Goal: Contribute content: Add original content to the website for others to see

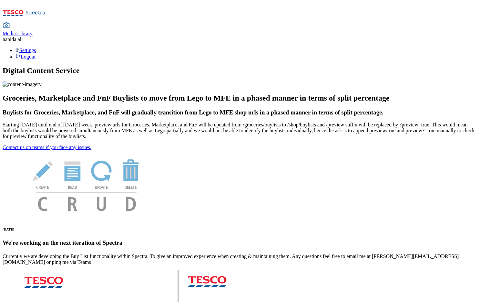
click at [33, 31] on span "Media Library" at bounding box center [18, 33] width 30 height 5
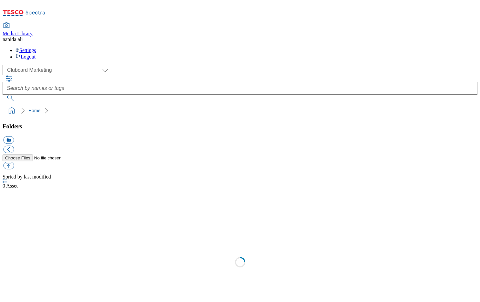
scroll to position [1, 0]
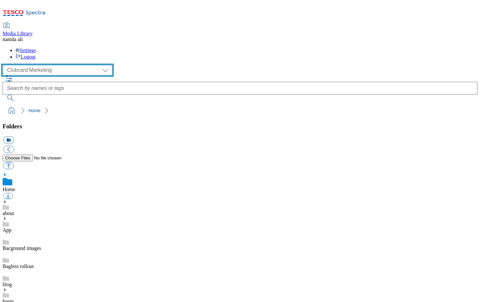
select select "flare-ghs-mktg"
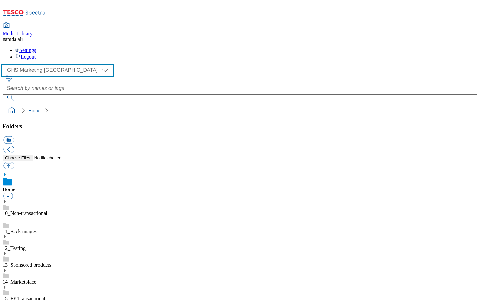
scroll to position [19, 0]
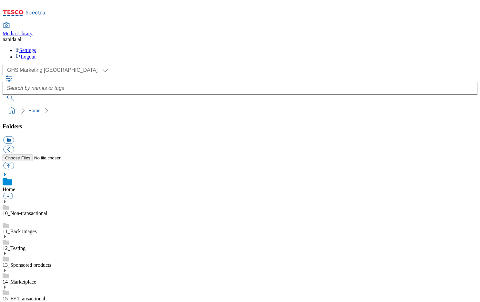
click at [7, 301] on icon at bounding box center [5, 303] width 5 height 5
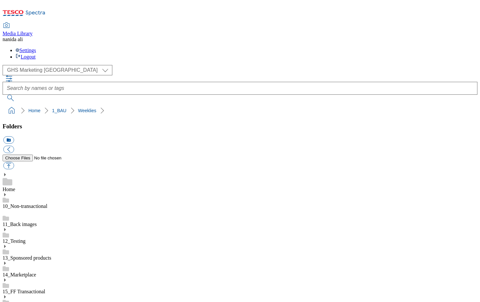
click at [14, 136] on button "icon_new_folder" at bounding box center [8, 139] width 11 height 7
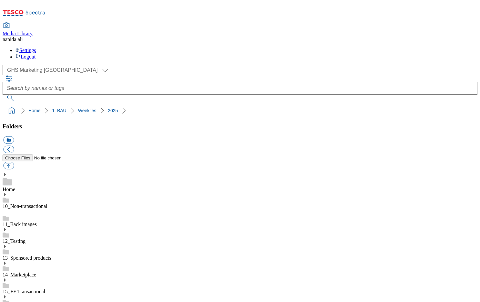
scroll to position [177, 0]
type input "2525"
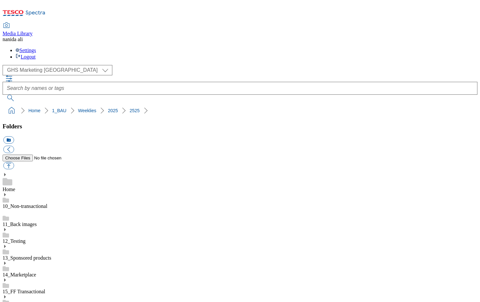
click at [14, 136] on button "icon_new_folder" at bounding box center [8, 139] width 11 height 7
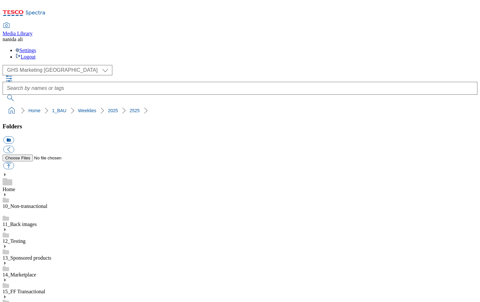
type input "Trade Stamp"
click at [14, 162] on button "button" at bounding box center [8, 165] width 11 height 7
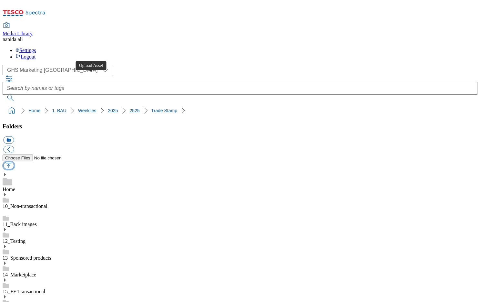
type input "C:\fakepath\2525-GHS-TradeStamp- Aveeno.jpg"
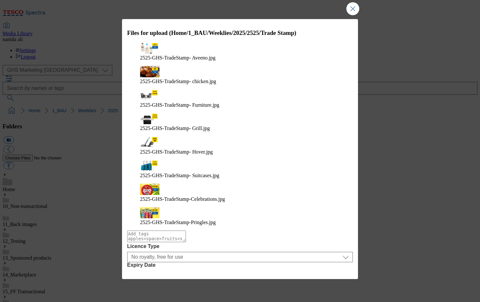
click at [331, 284] on button "Upload" at bounding box center [335, 290] width 30 height 12
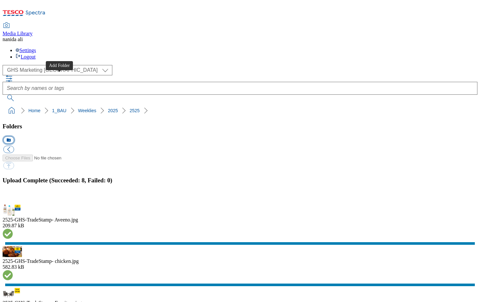
click at [14, 136] on button "icon_new_folder" at bounding box center [8, 139] width 11 height 7
type input "SO"
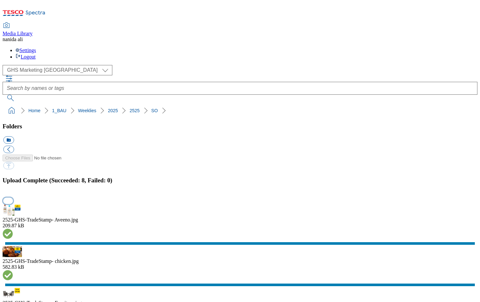
click at [13, 197] on button "button" at bounding box center [8, 200] width 10 height 6
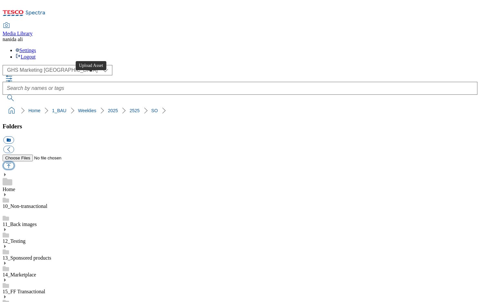
click at [14, 162] on button "button" at bounding box center [8, 165] width 11 height 7
type input "C:\fakepath\2525-GHP-SO-New-stamp-Carling.jpg"
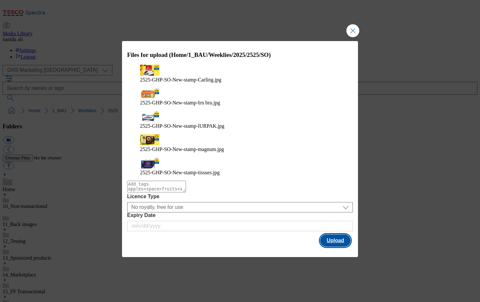
click at [327, 234] on button "Upload" at bounding box center [335, 240] width 30 height 12
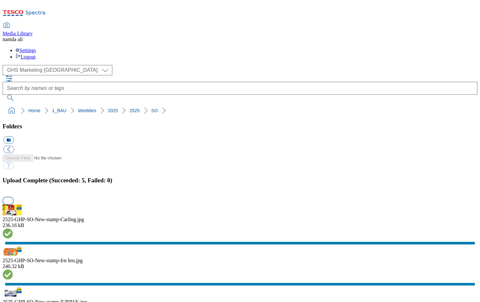
click at [13, 197] on button "button" at bounding box center [8, 200] width 10 height 6
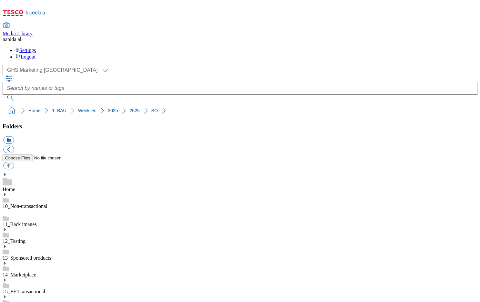
click at [14, 162] on button "button" at bounding box center [8, 165] width 11 height 7
click at [14, 136] on button "icon_new_folder" at bounding box center [8, 139] width 11 height 7
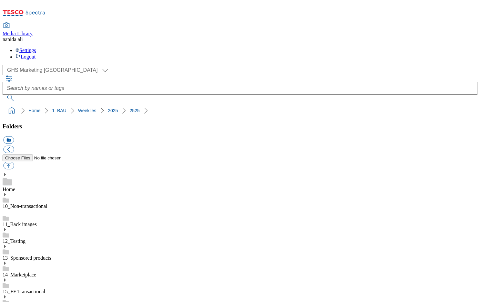
type input "Search banner"
click at [14, 162] on button "button" at bounding box center [8, 165] width 11 height 7
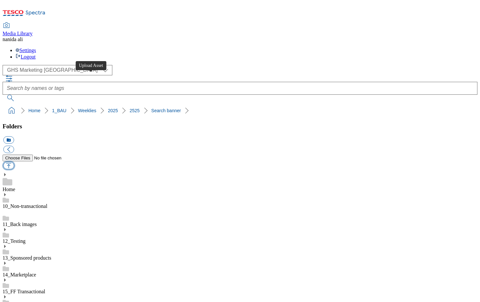
type input "C:\fakepath\2525-GHS-FIbanner-650x200- Aveeno.jpg"
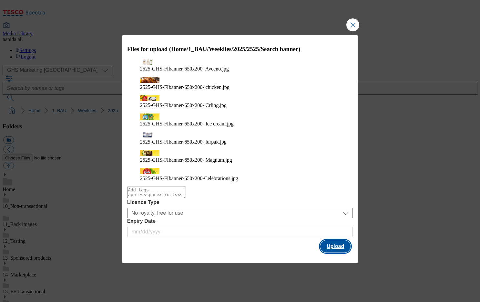
click at [334, 240] on button "Upload" at bounding box center [335, 246] width 30 height 12
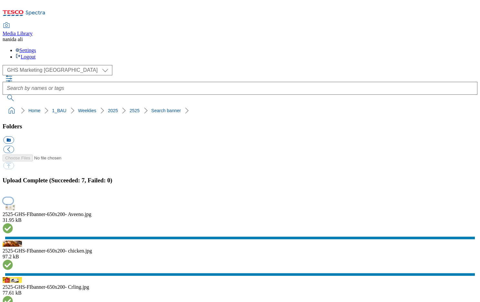
click at [13, 197] on button "button" at bounding box center [8, 200] width 10 height 6
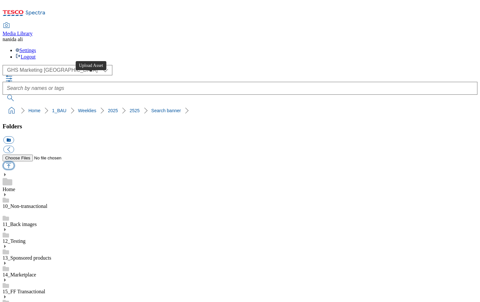
click at [14, 162] on button "button" at bounding box center [8, 165] width 11 height 7
type input "C:\fakepath\2524-GHS-FIbanner-650x200- irn bru.jpg"
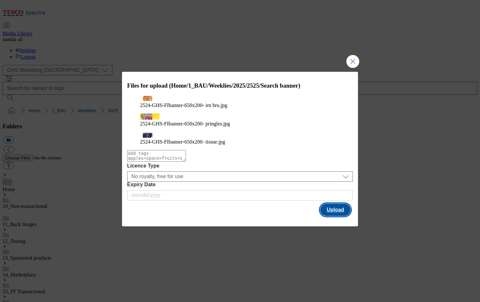
click at [348, 207] on button "Upload" at bounding box center [335, 209] width 30 height 12
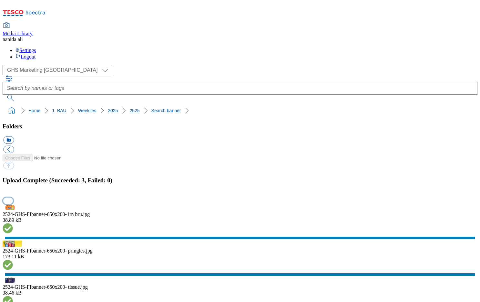
click at [13, 197] on button "button" at bounding box center [8, 200] width 10 height 6
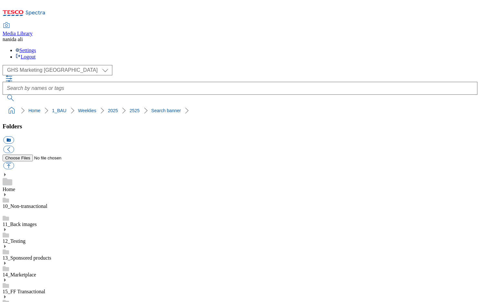
click at [14, 136] on button "icon_new_folder" at bounding box center [8, 139] width 11 height 7
type input "Taxonomy"
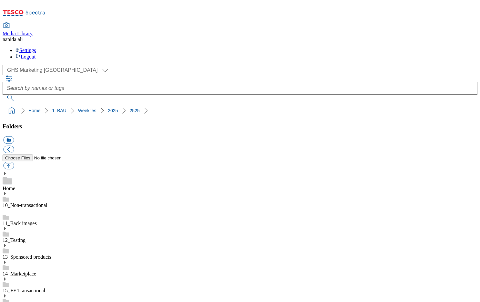
click at [14, 162] on button "button" at bounding box center [8, 165] width 11 height 7
type input "C:\fakepath\2525-GHS-Vis-Nav-743x430-chicken.jpg"
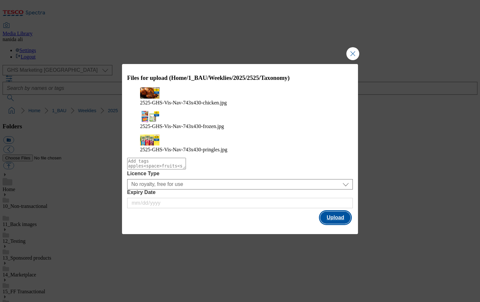
click at [331, 211] on button "Upload" at bounding box center [335, 217] width 30 height 12
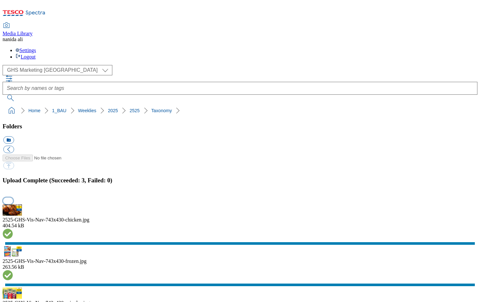
click at [13, 197] on button "button" at bounding box center [8, 200] width 10 height 6
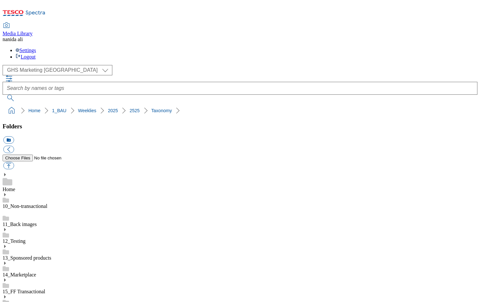
click at [14, 136] on button "icon_new_folder" at bounding box center [8, 139] width 11 height 7
type input "Carousel"
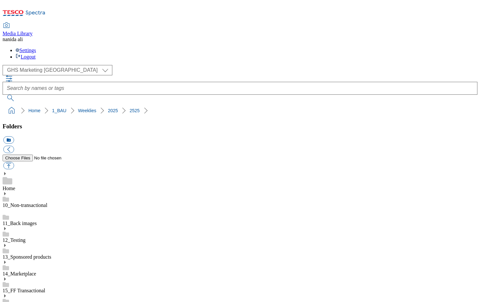
click at [14, 162] on button "button" at bounding box center [8, 165] width 11 height 7
type input "C:\fakepath\2525-GHP-Carousel- Snacks.jpg"
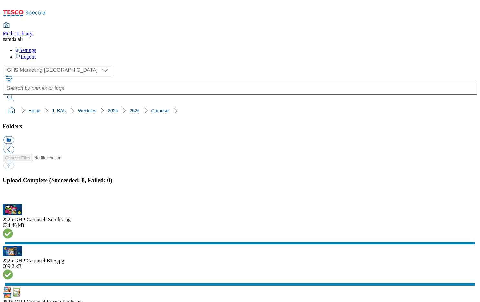
select select "flare-ghs-mktg"
click at [13, 197] on button "button" at bounding box center [8, 200] width 10 height 6
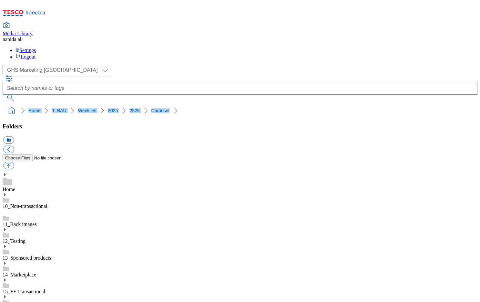
scroll to position [434, 0]
click at [14, 162] on button "button" at bounding box center [8, 165] width 11 height 7
type input "C:\fakepath\2525-GHS-Vis-Nav-743x430-chicken.jpg"
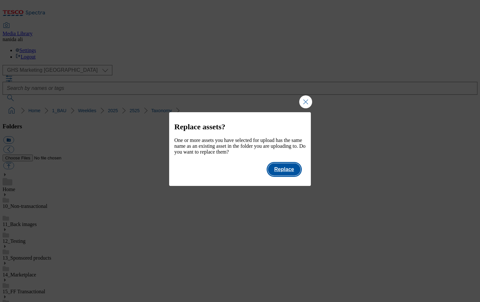
click at [286, 171] on button "Replace" at bounding box center [284, 169] width 33 height 12
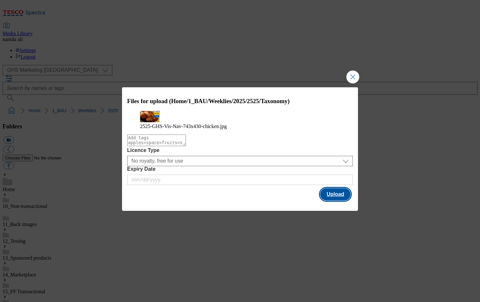
click at [344, 200] on button "Upload" at bounding box center [335, 194] width 30 height 12
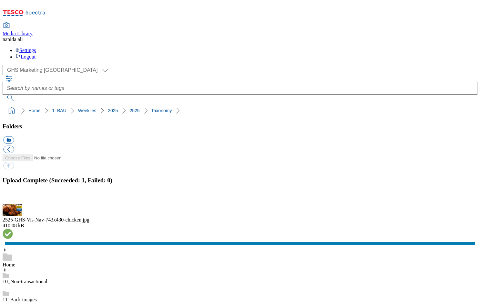
click at [13, 197] on button "button" at bounding box center [8, 200] width 10 height 6
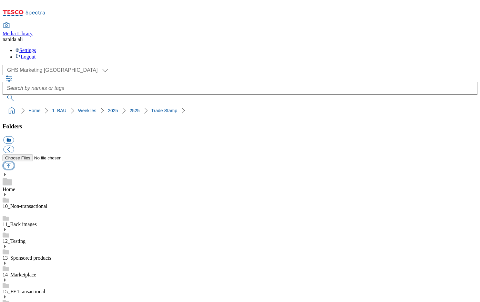
click at [14, 162] on button "button" at bounding box center [8, 165] width 11 height 7
type input "C:\fakepath\2525-GHS-TradeStamp- chicken.jpg"
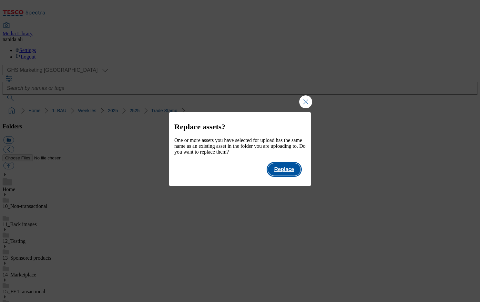
click at [293, 172] on button "Replace" at bounding box center [284, 169] width 33 height 12
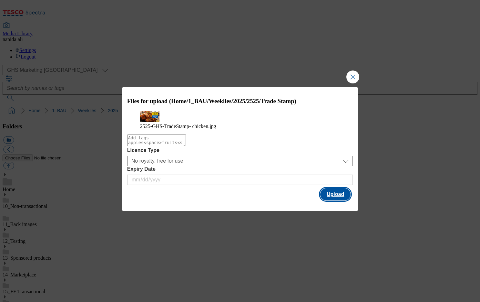
click at [335, 200] on button "Upload" at bounding box center [335, 194] width 30 height 12
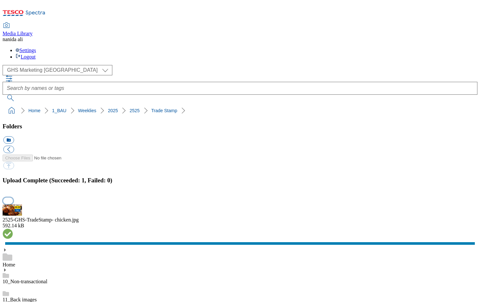
click at [13, 197] on button "button" at bounding box center [8, 200] width 10 height 6
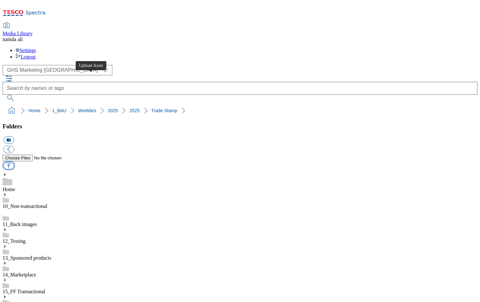
click at [14, 162] on button "button" at bounding box center [8, 165] width 11 height 7
type input "C:\fakepath\2525-GHS-TradeStamp- Furniture.jpg"
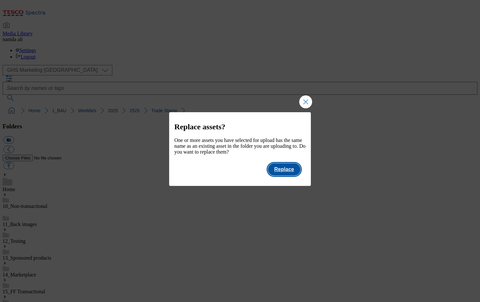
click at [288, 174] on button "Replace" at bounding box center [284, 169] width 33 height 12
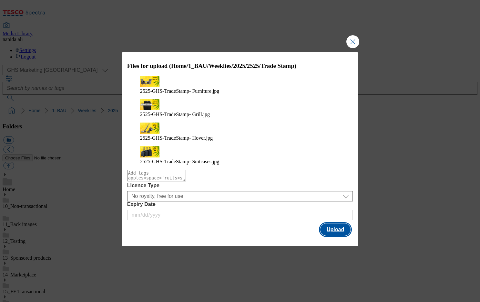
click at [326, 223] on button "Upload" at bounding box center [335, 229] width 30 height 12
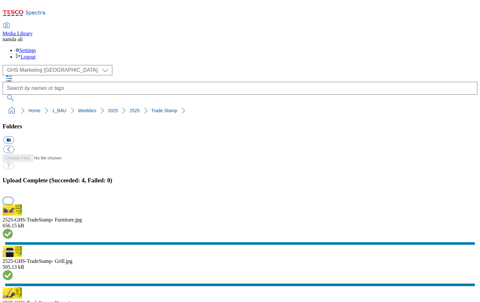
click at [13, 197] on button "button" at bounding box center [8, 200] width 10 height 6
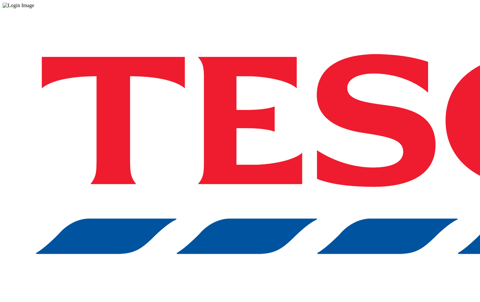
click at [337, 185] on div "Log in to the Spectra’s dashboard using Tesco’s credentials. If you don’t have …" at bounding box center [240, 168] width 475 height 321
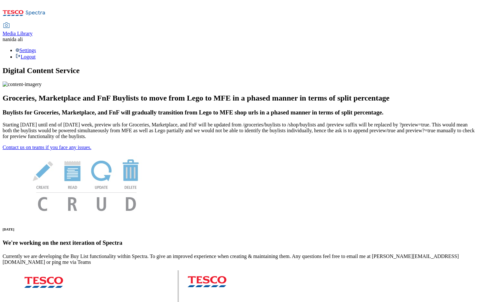
click at [33, 31] on span "Media Library" at bounding box center [18, 33] width 30 height 5
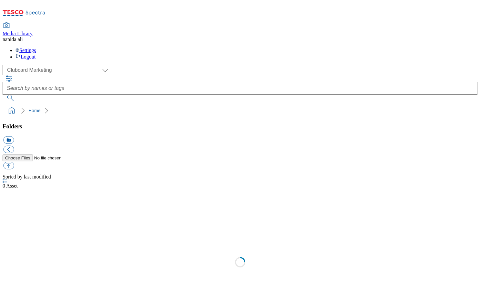
scroll to position [1, 0]
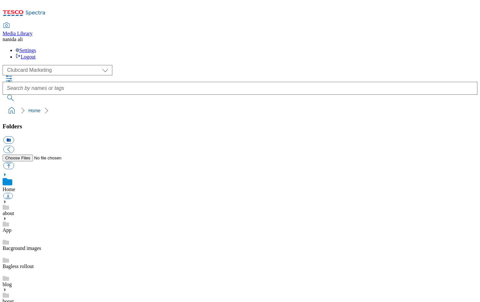
click at [7, 172] on icon at bounding box center [5, 174] width 5 height 5
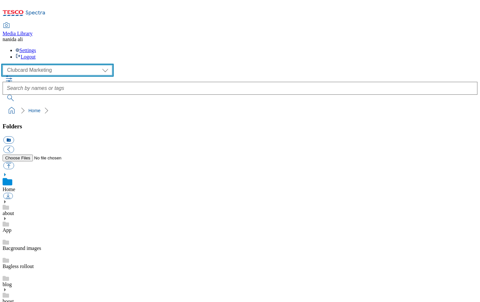
select select "flare-ghs-mktg"
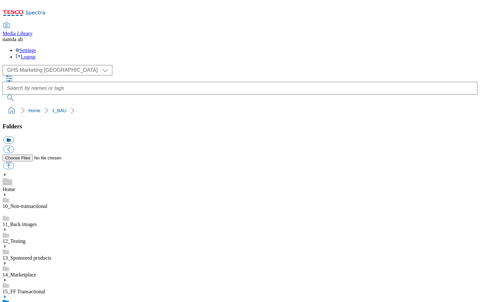
click at [6, 295] on use at bounding box center [5, 296] width 2 height 3
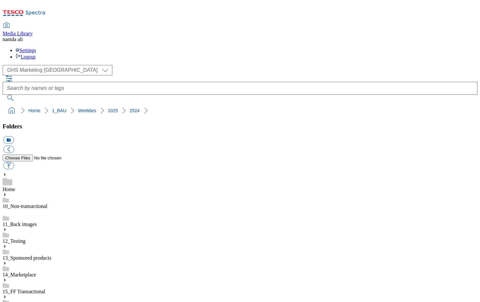
scroll to position [425, 0]
